Goal: Task Accomplishment & Management: Manage account settings

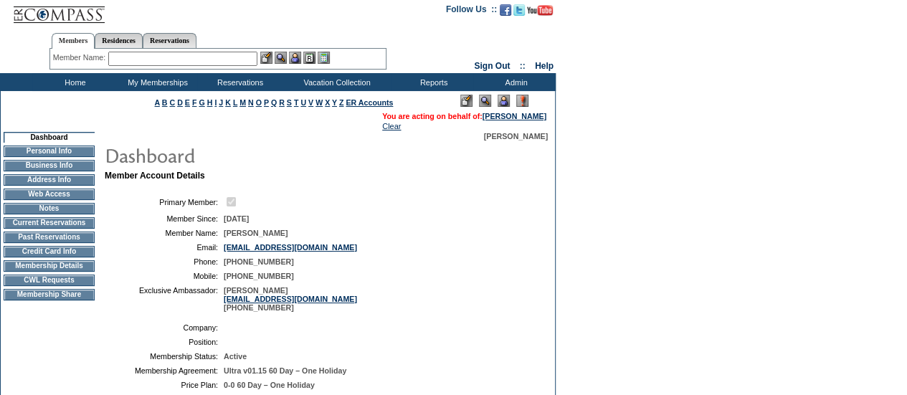
click at [417, 280] on td "[PHONE_NUMBER]" at bounding box center [376, 276] width 305 height 9
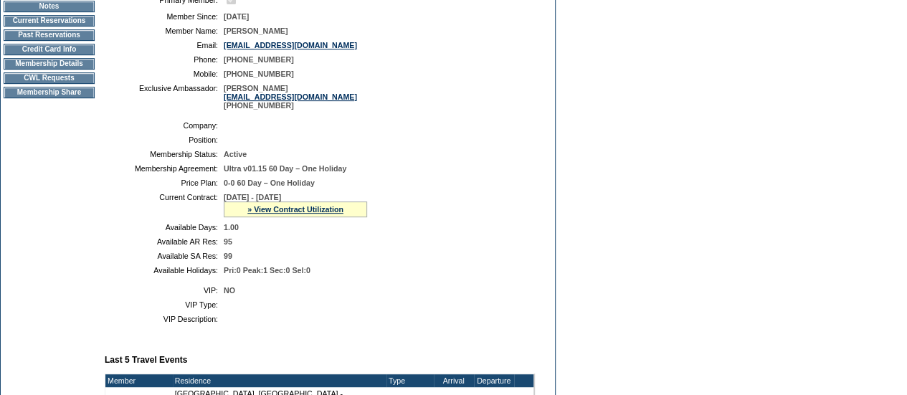
click at [419, 212] on td "6/1/2025 - 5/31/2026 » View Contract Utilization Current Contract Remaining Bal…" at bounding box center [376, 205] width 305 height 24
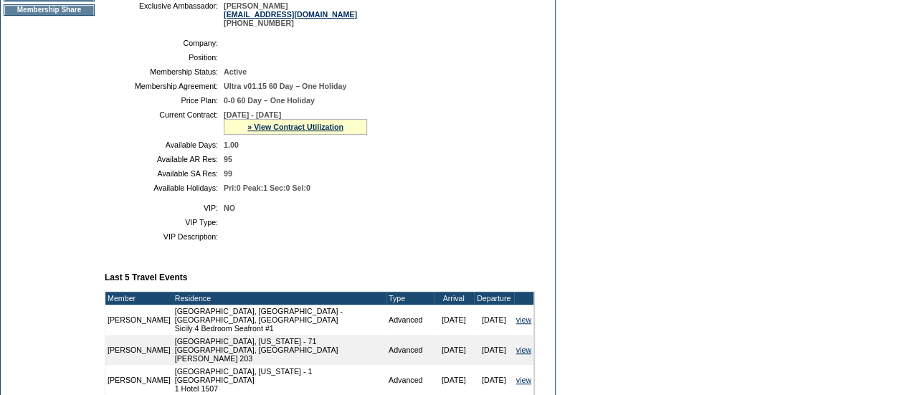
click at [381, 198] on table "Company: Position: Membership Status: Active Membership Agreement: Ultra v01.15…" at bounding box center [320, 115] width 430 height 165
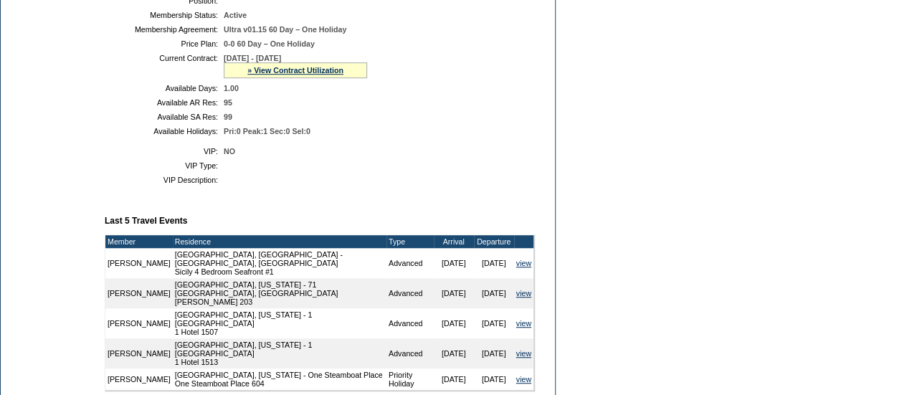
click at [362, 170] on td at bounding box center [376, 165] width 305 height 9
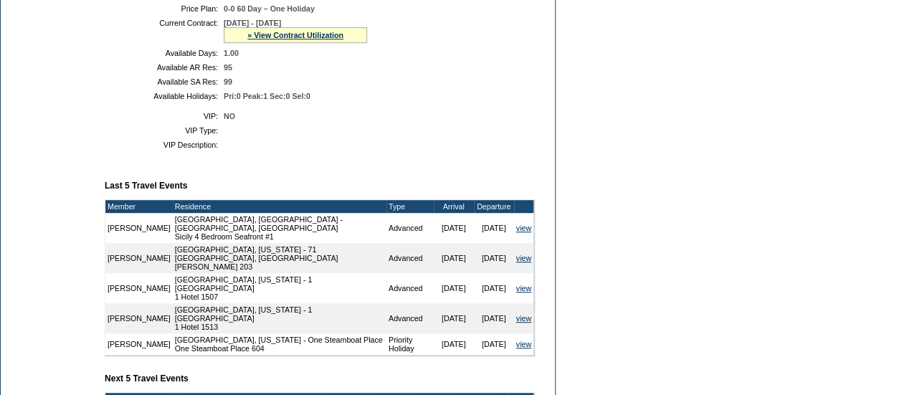
click at [402, 149] on td at bounding box center [376, 145] width 305 height 9
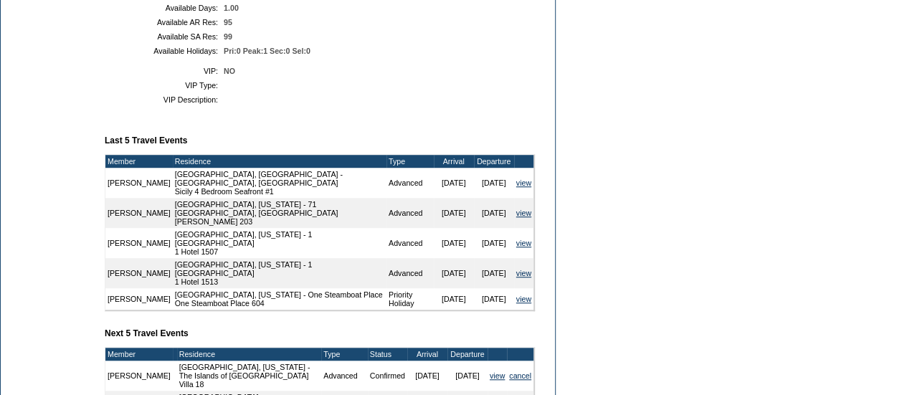
scroll to position [437, 0]
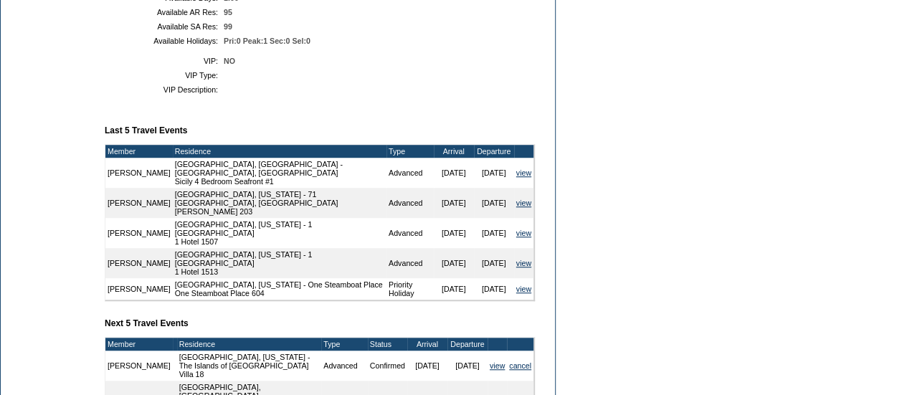
click at [419, 121] on td "Member Account Details Primary Member: Member Since: 8/24/2021 Member Name: Rac…" at bounding box center [326, 159] width 442 height 841
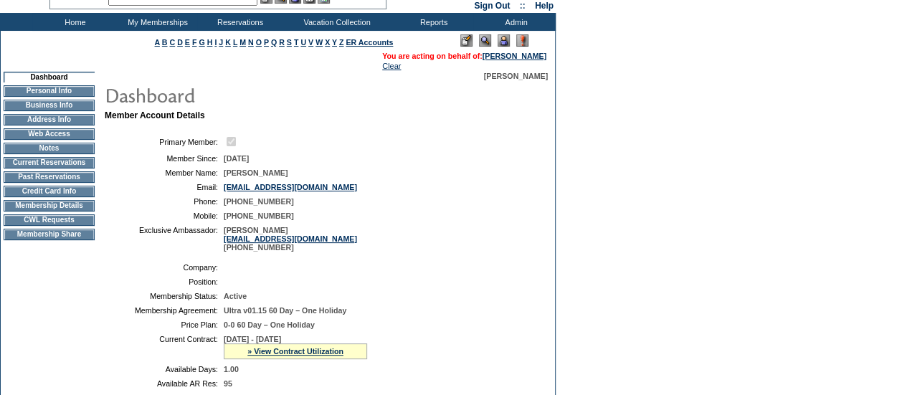
scroll to position [62, 0]
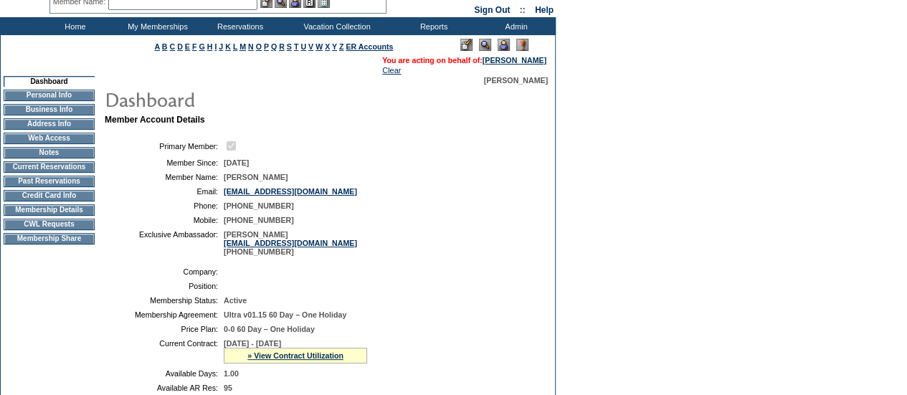
click at [16, 229] on td "CWL Requests" at bounding box center [49, 224] width 91 height 11
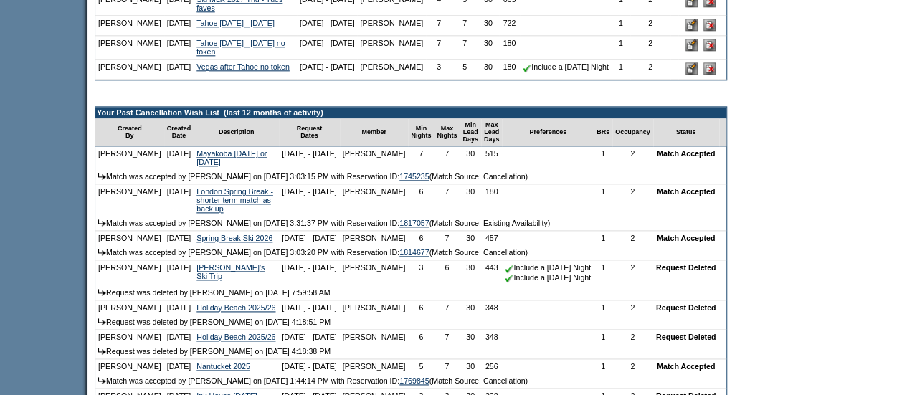
scroll to position [859, 0]
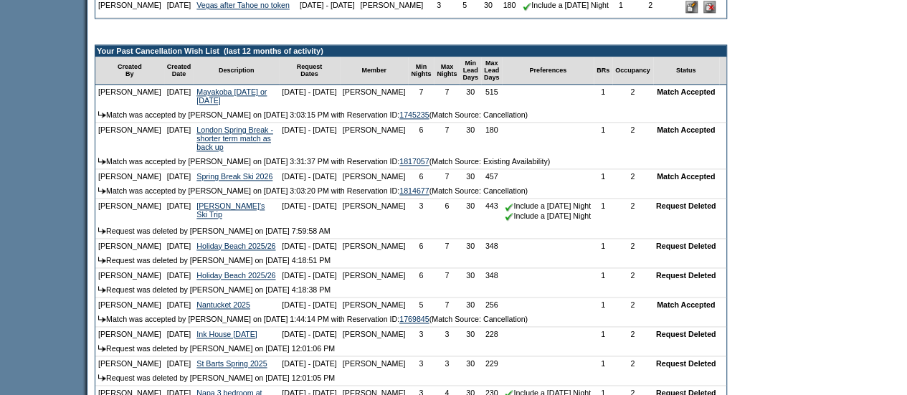
click at [279, 154] on td "[DATE] - [DATE]" at bounding box center [309, 139] width 61 height 32
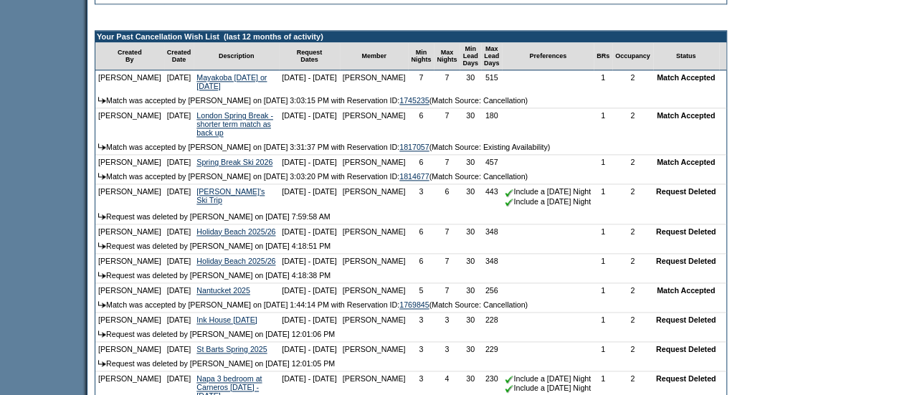
click at [340, 140] on td "[PERSON_NAME]" at bounding box center [374, 124] width 69 height 32
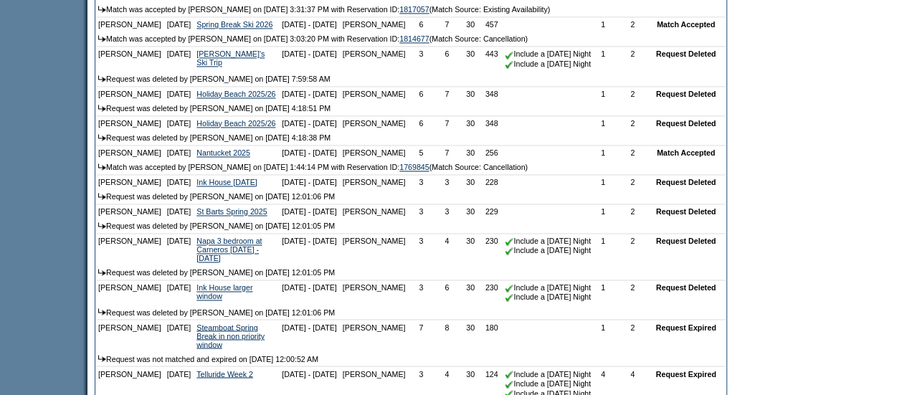
scroll to position [1073, 0]
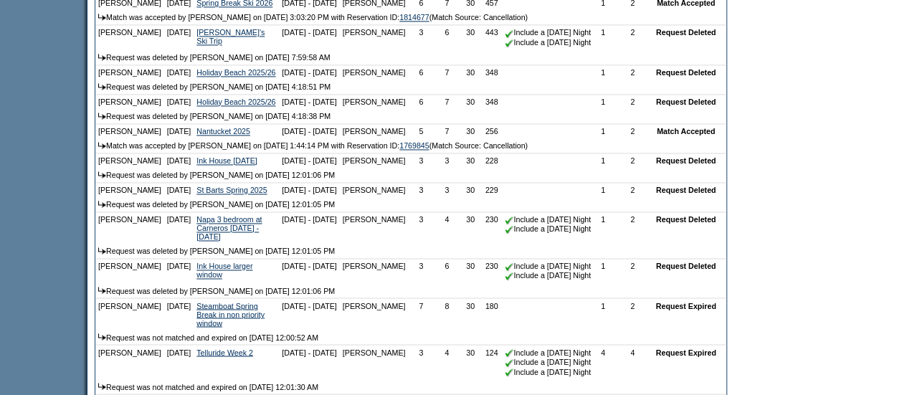
click at [408, 10] on td "6" at bounding box center [421, 3] width 26 height 14
click at [295, 10] on td "[DATE] - [DATE]" at bounding box center [309, 3] width 61 height 14
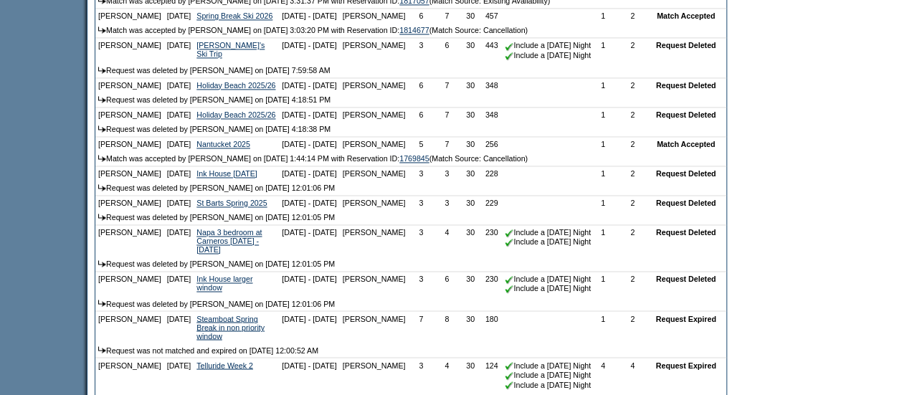
drag, startPoint x: 417, startPoint y: 163, endPoint x: 437, endPoint y: 163, distance: 20.1
click at [437, 23] on tr "[PERSON_NAME] [DATE] Spring Break Ski 2026 [DATE] - [DATE] [PERSON_NAME] Match …" at bounding box center [410, 16] width 631 height 14
click at [502, 23] on td at bounding box center [548, 16] width 92 height 14
click at [481, 23] on td "457" at bounding box center [492, 16] width 22 height 14
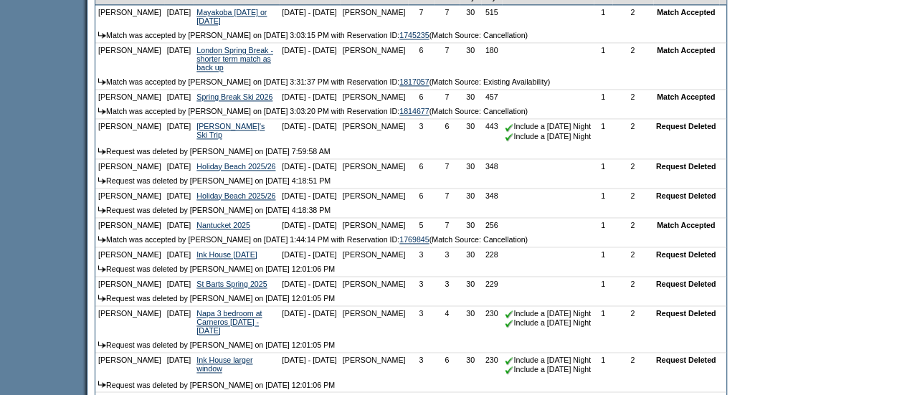
click at [460, 75] on td "30" at bounding box center [471, 59] width 22 height 32
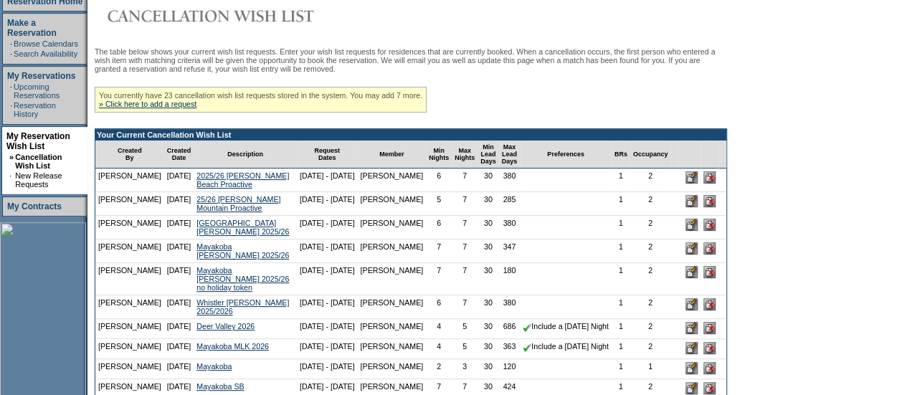
scroll to position [0, 0]
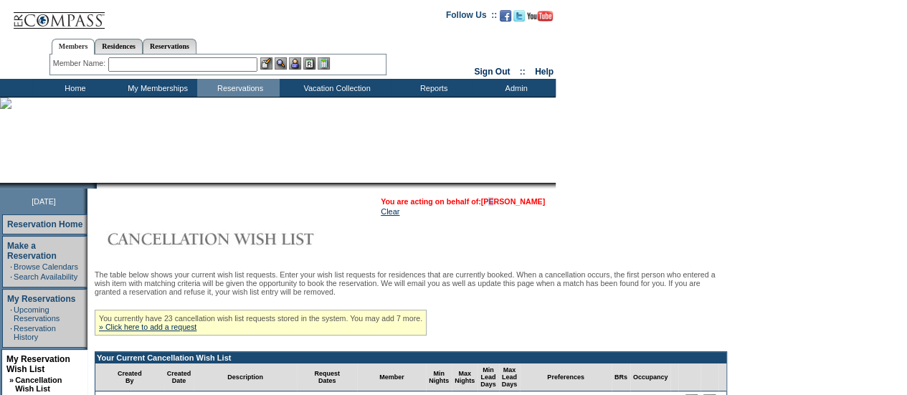
click at [508, 199] on table "You are acting on behalf of: [PERSON_NAME] Clear" at bounding box center [462, 207] width 167 height 22
click at [508, 199] on link "[PERSON_NAME]" at bounding box center [513, 201] width 64 height 9
